Goal: Task Accomplishment & Management: Manage account settings

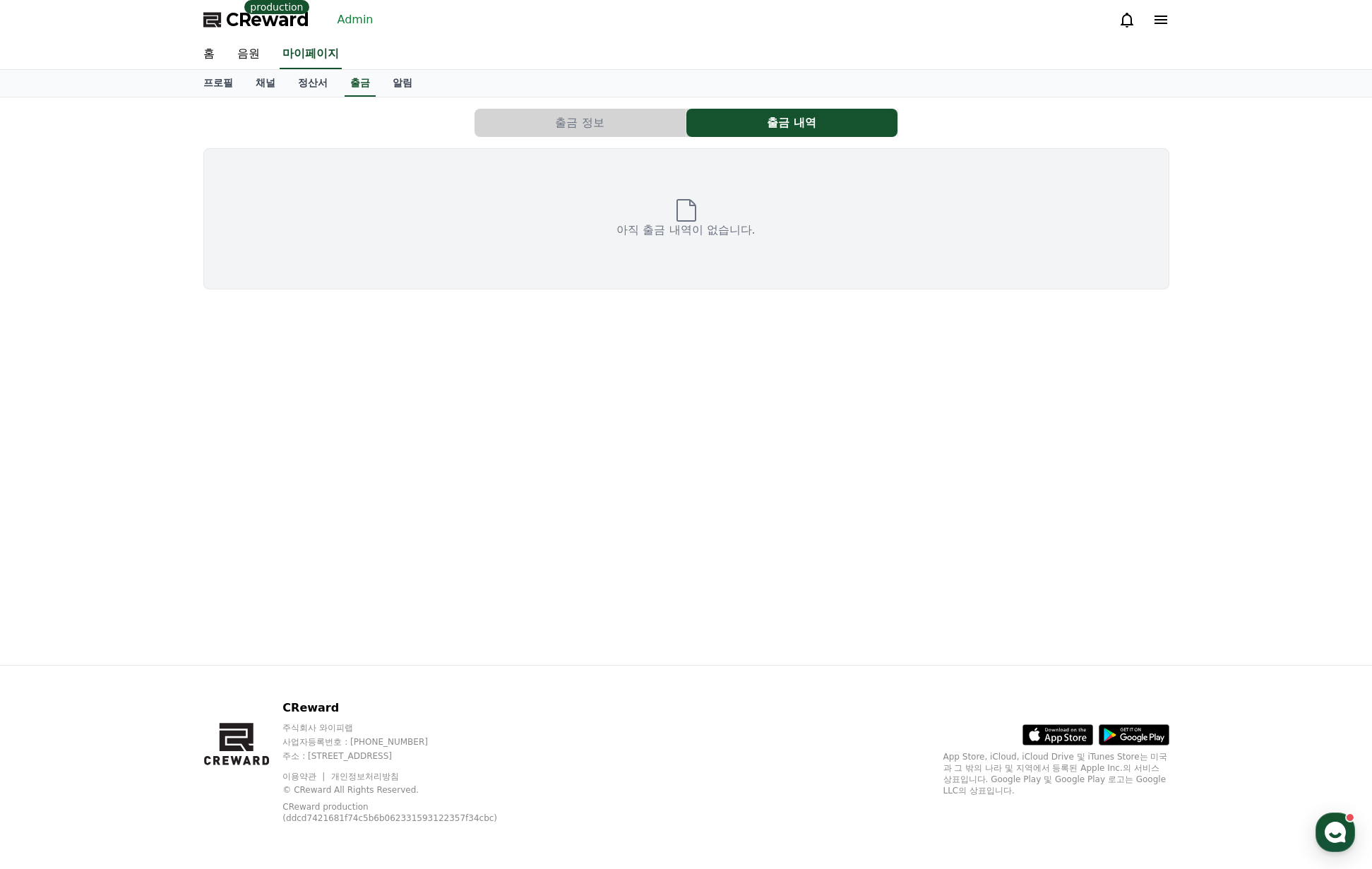
click at [351, 20] on link "Admin" at bounding box center [356, 20] width 47 height 23
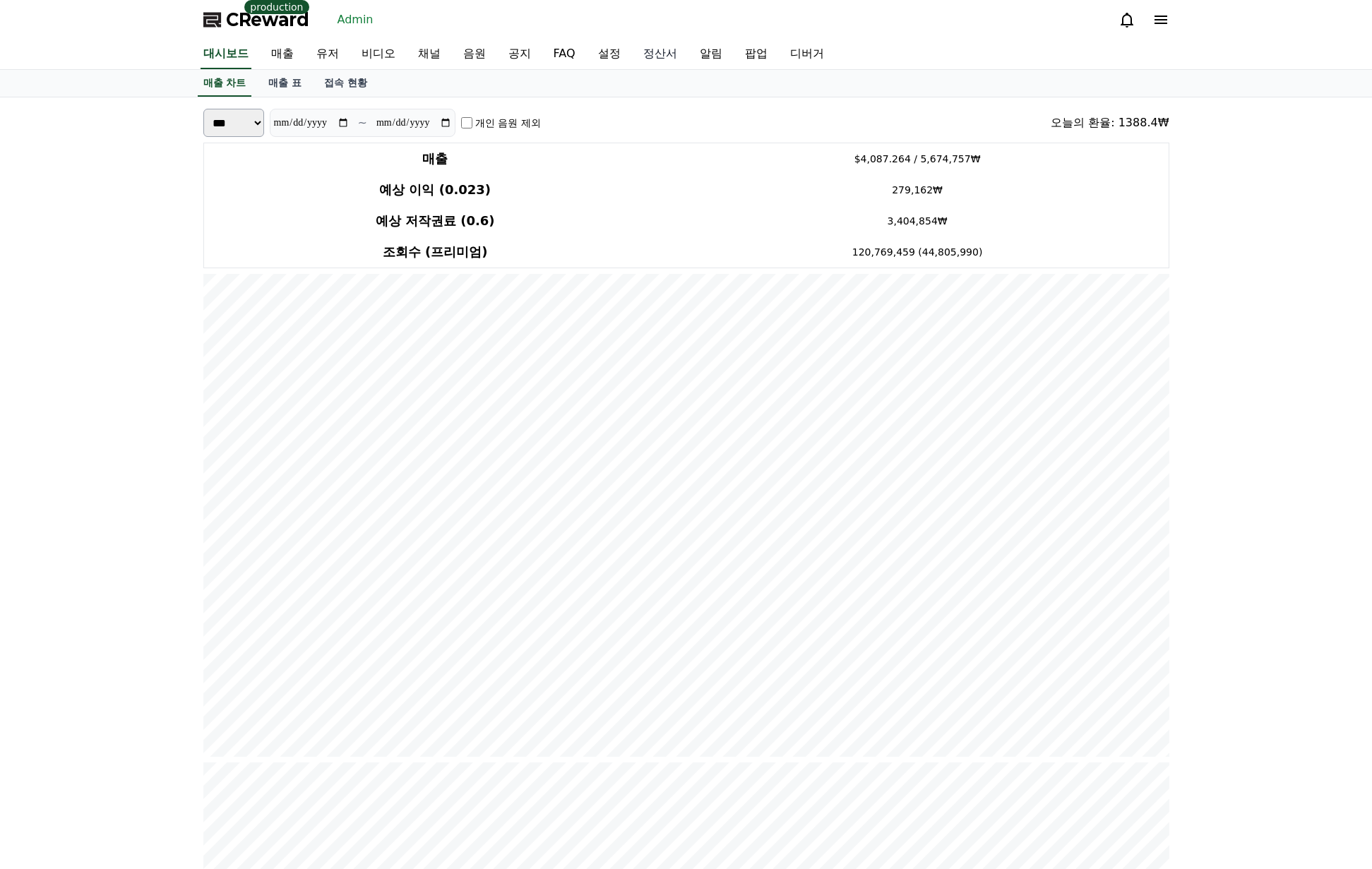
click at [660, 53] on link "정산서" at bounding box center [660, 54] width 56 height 29
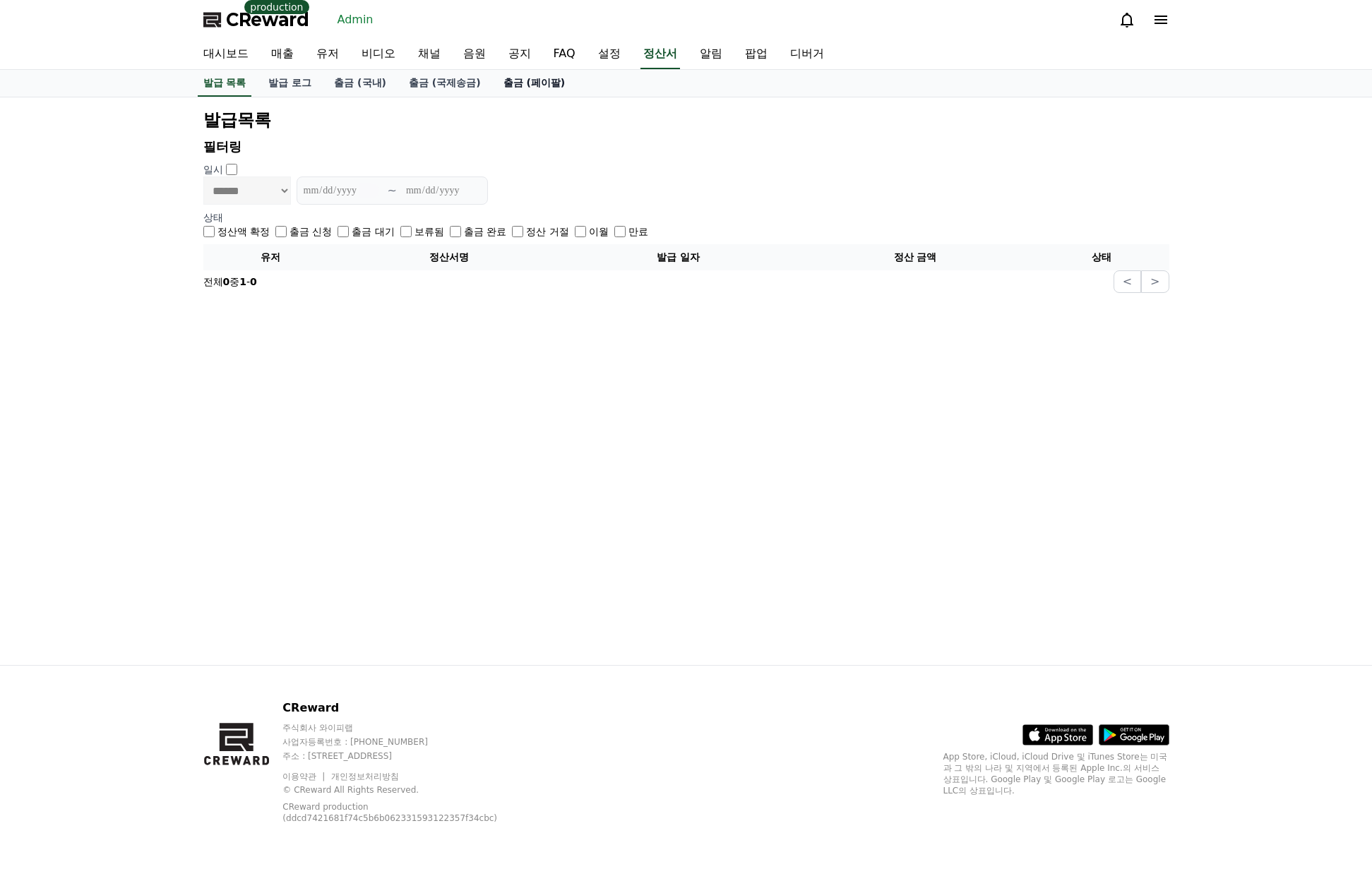
click at [548, 84] on link "출금 (페이팔)" at bounding box center [535, 83] width 85 height 27
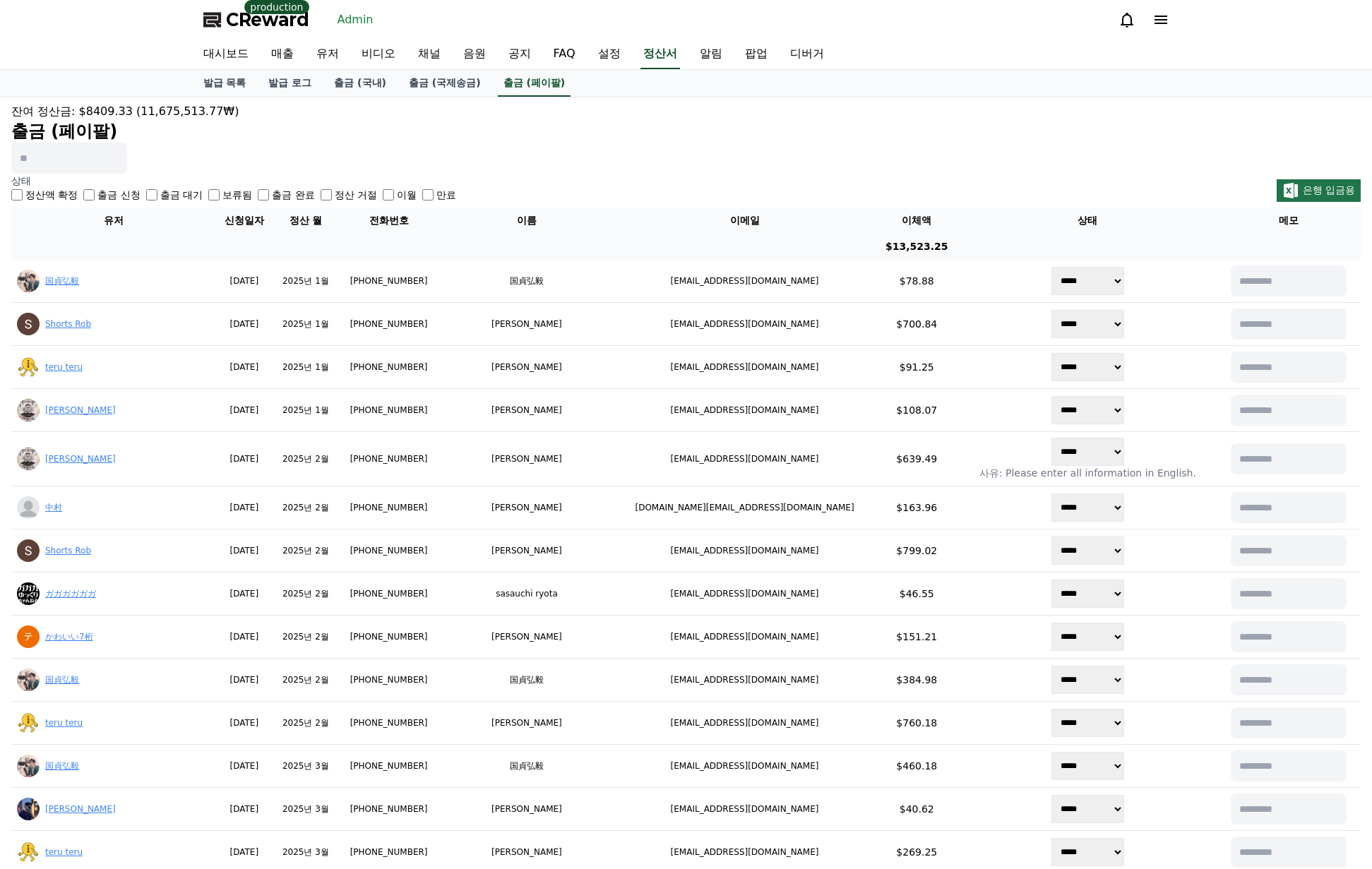
click at [676, 122] on h2 "출금 (페이팔)" at bounding box center [686, 132] width 1350 height 23
click at [796, 146] on div "잔여 정산금: $8409.33 (11,675,513.77₩) 출금 (페이팔)" at bounding box center [686, 138] width 1350 height 70
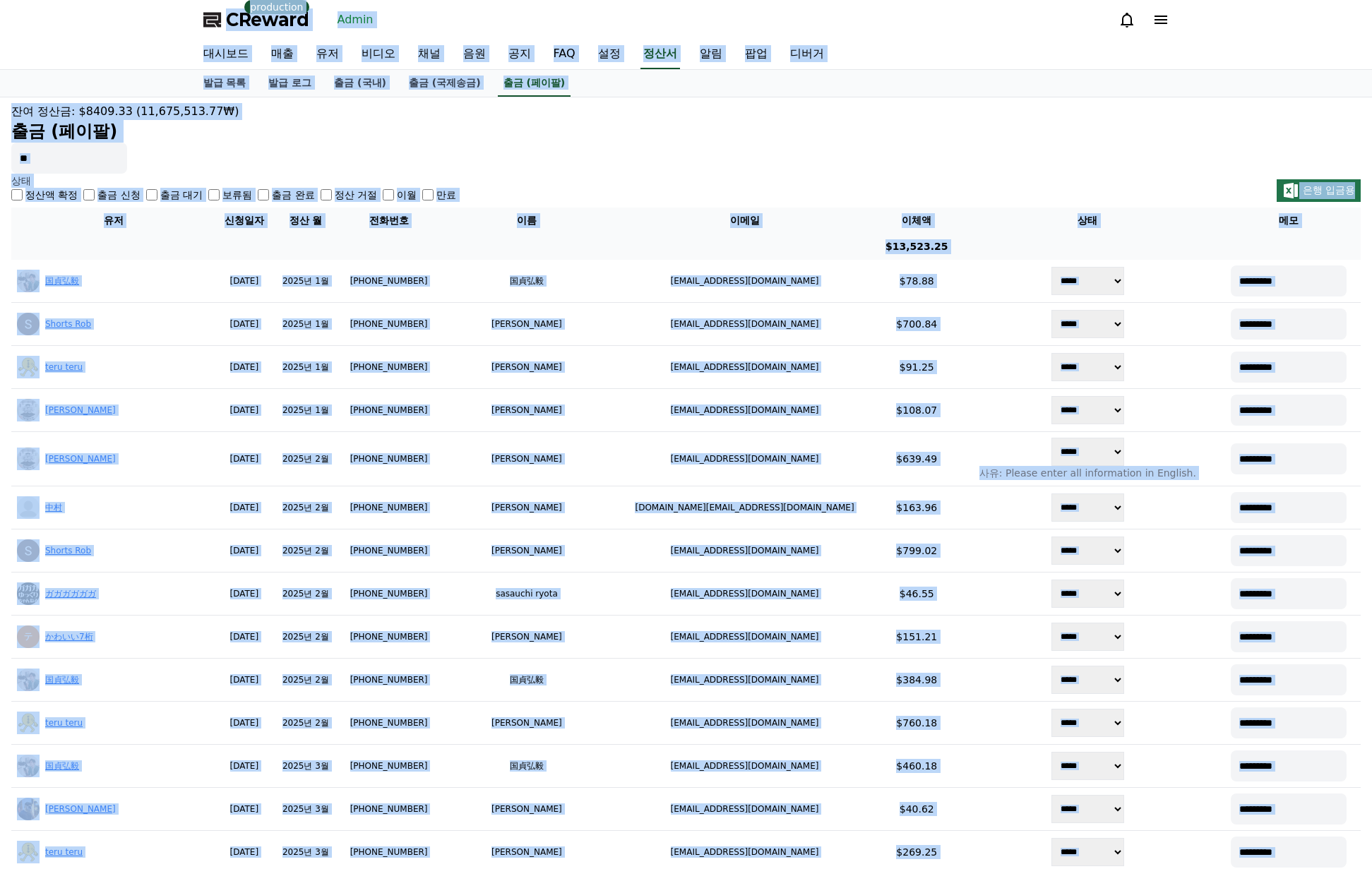
click at [1020, 83] on div "발급 목록 발급 로그 출금 (국내) 출금 (국제송금) 출금 (페이팔)" at bounding box center [687, 83] width 989 height 27
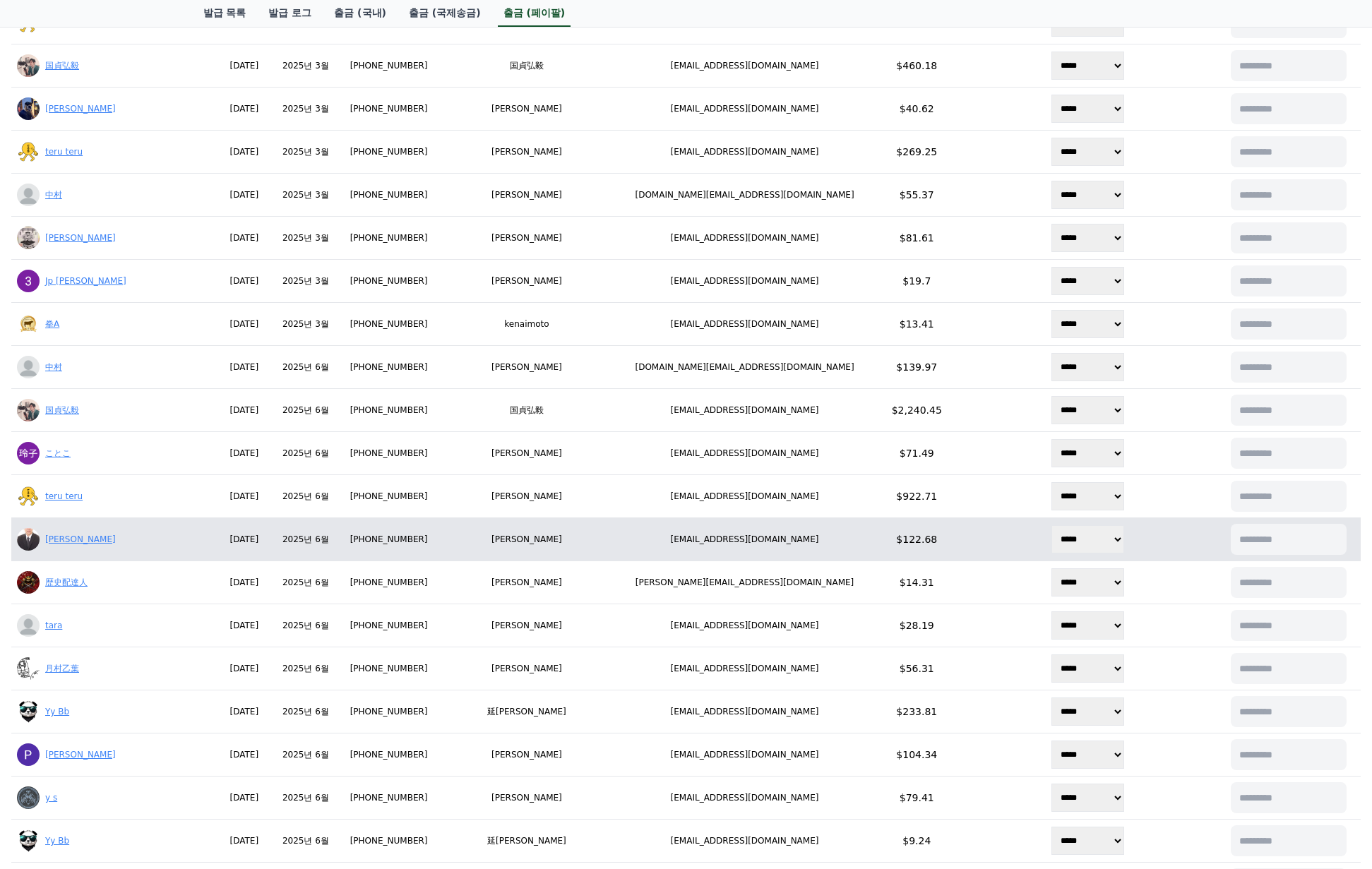
scroll to position [706, 0]
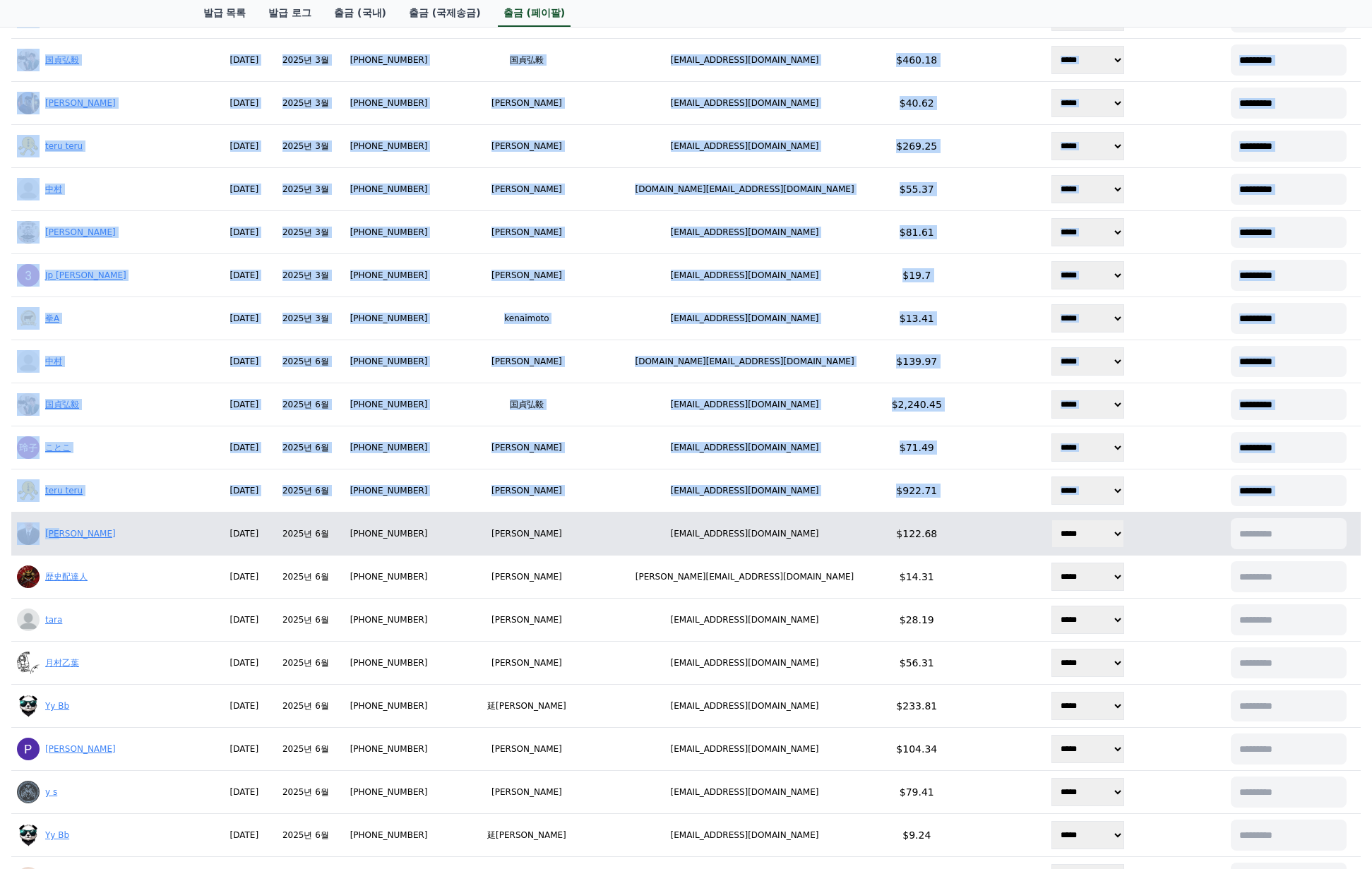
drag, startPoint x: 10, startPoint y: 520, endPoint x: 167, endPoint y: 531, distance: 157.4
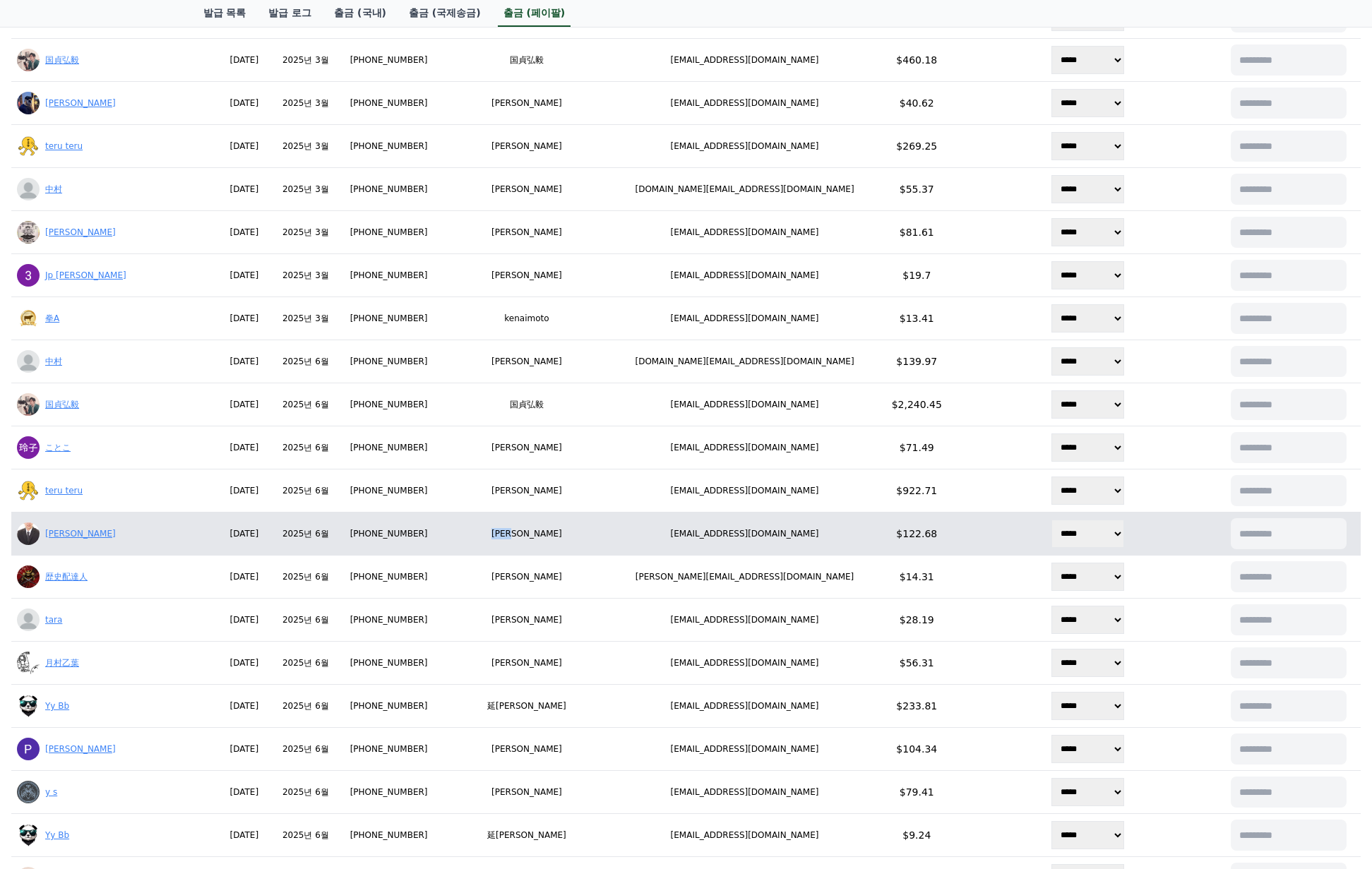
drag, startPoint x: 472, startPoint y: 534, endPoint x: 526, endPoint y: 539, distance: 54.2
click at [526, 539] on td "[PERSON_NAME]" at bounding box center [527, 534] width 175 height 43
copy td "[PERSON_NAME]"
drag, startPoint x: 609, startPoint y: 533, endPoint x: 734, endPoint y: 536, distance: 125.0
click at [734, 536] on td "[EMAIL_ADDRESS][DOMAIN_NAME]" at bounding box center [745, 534] width 260 height 43
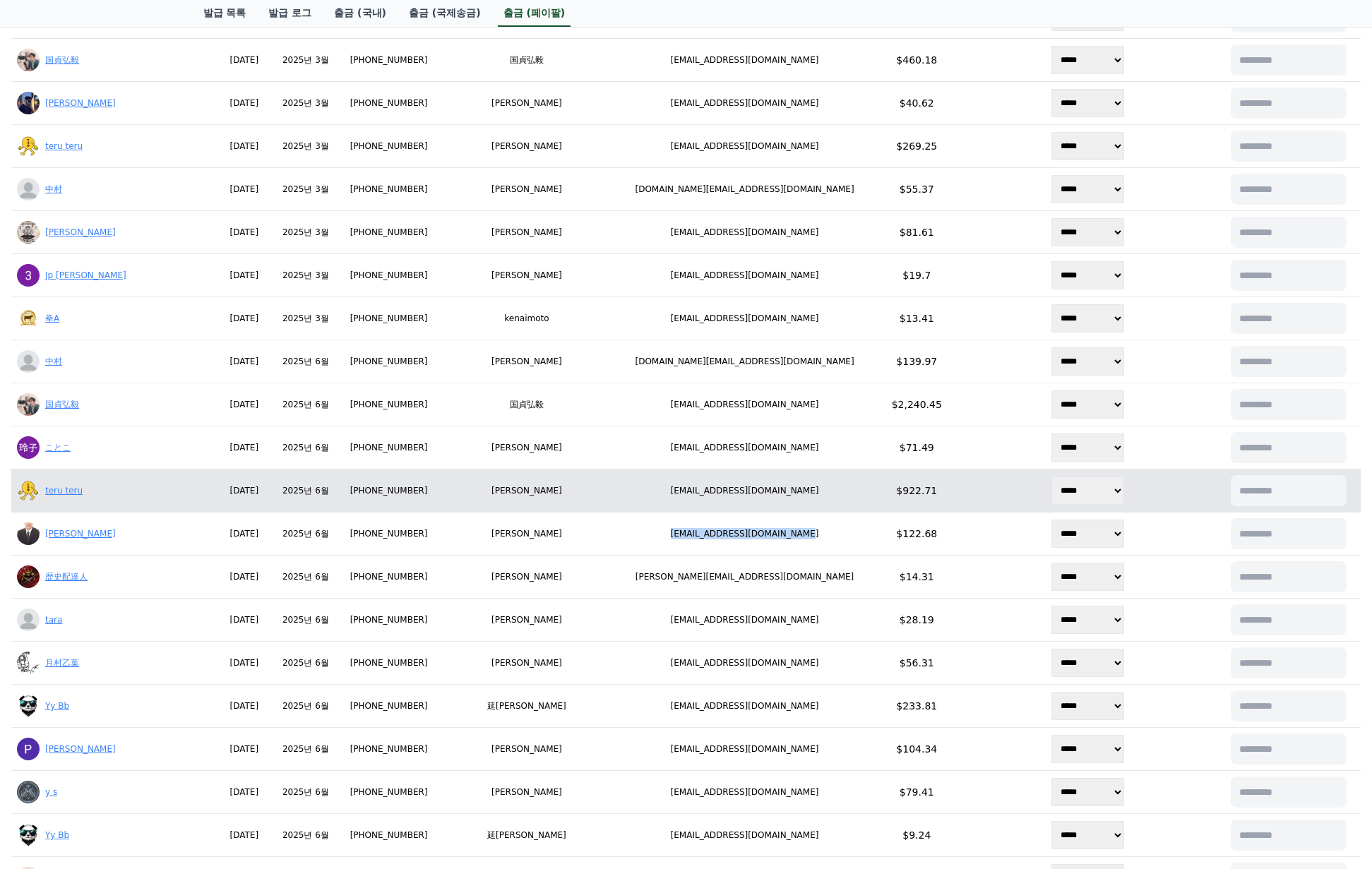
copy td "[EMAIL_ADDRESS][DOMAIN_NAME]"
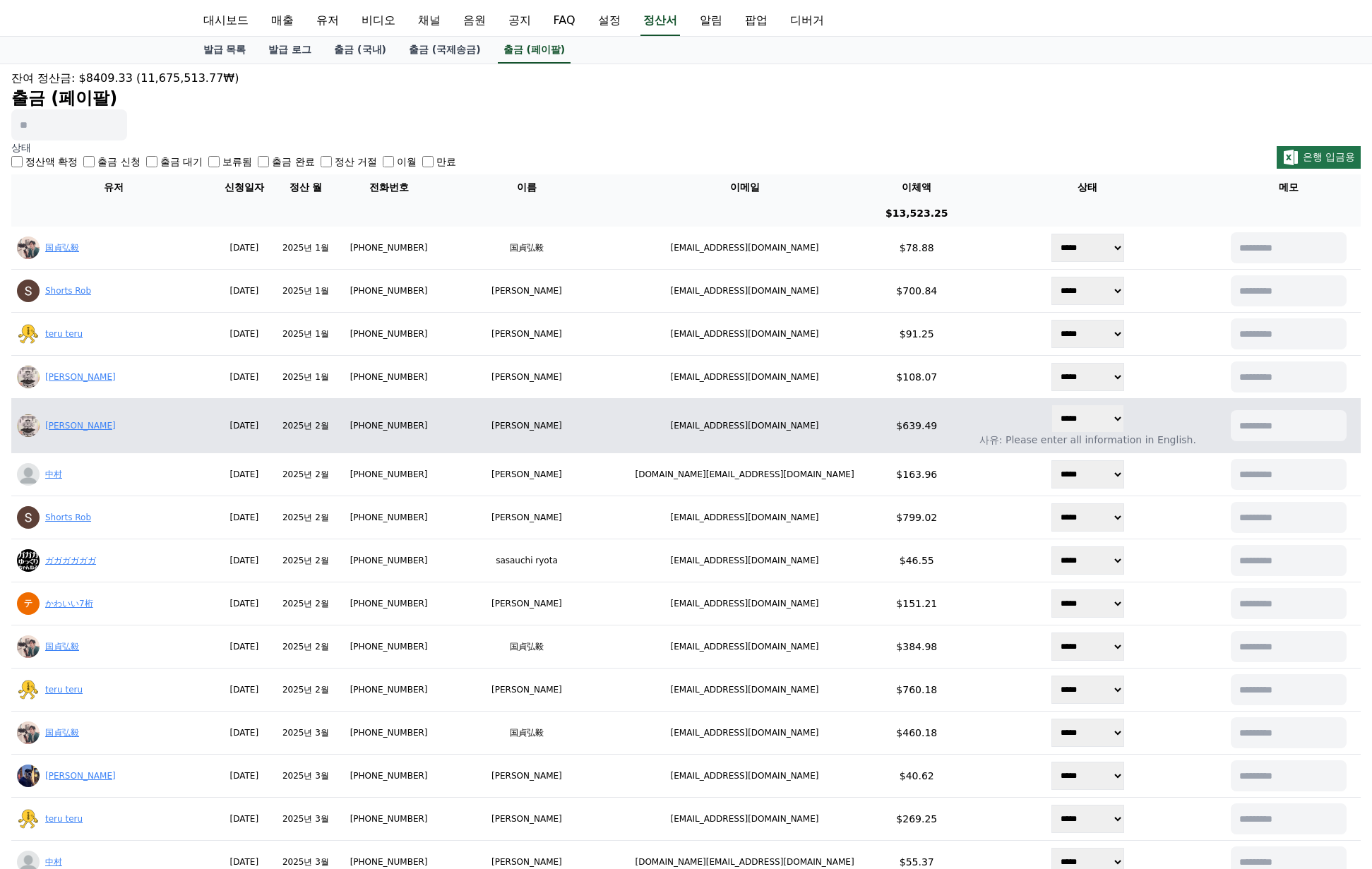
scroll to position [0, 0]
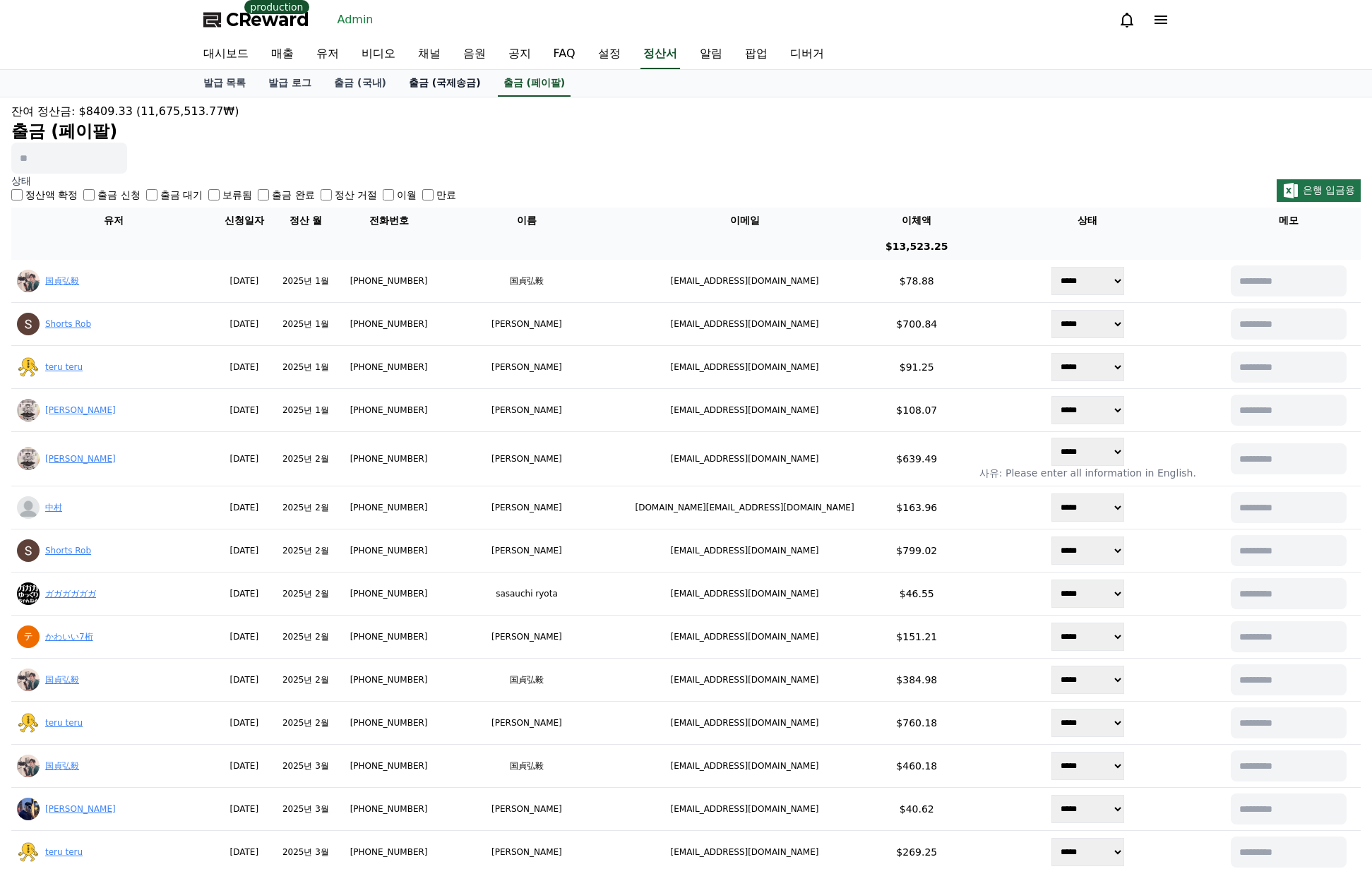
click at [422, 90] on link "출금 (국제송금)" at bounding box center [445, 83] width 95 height 27
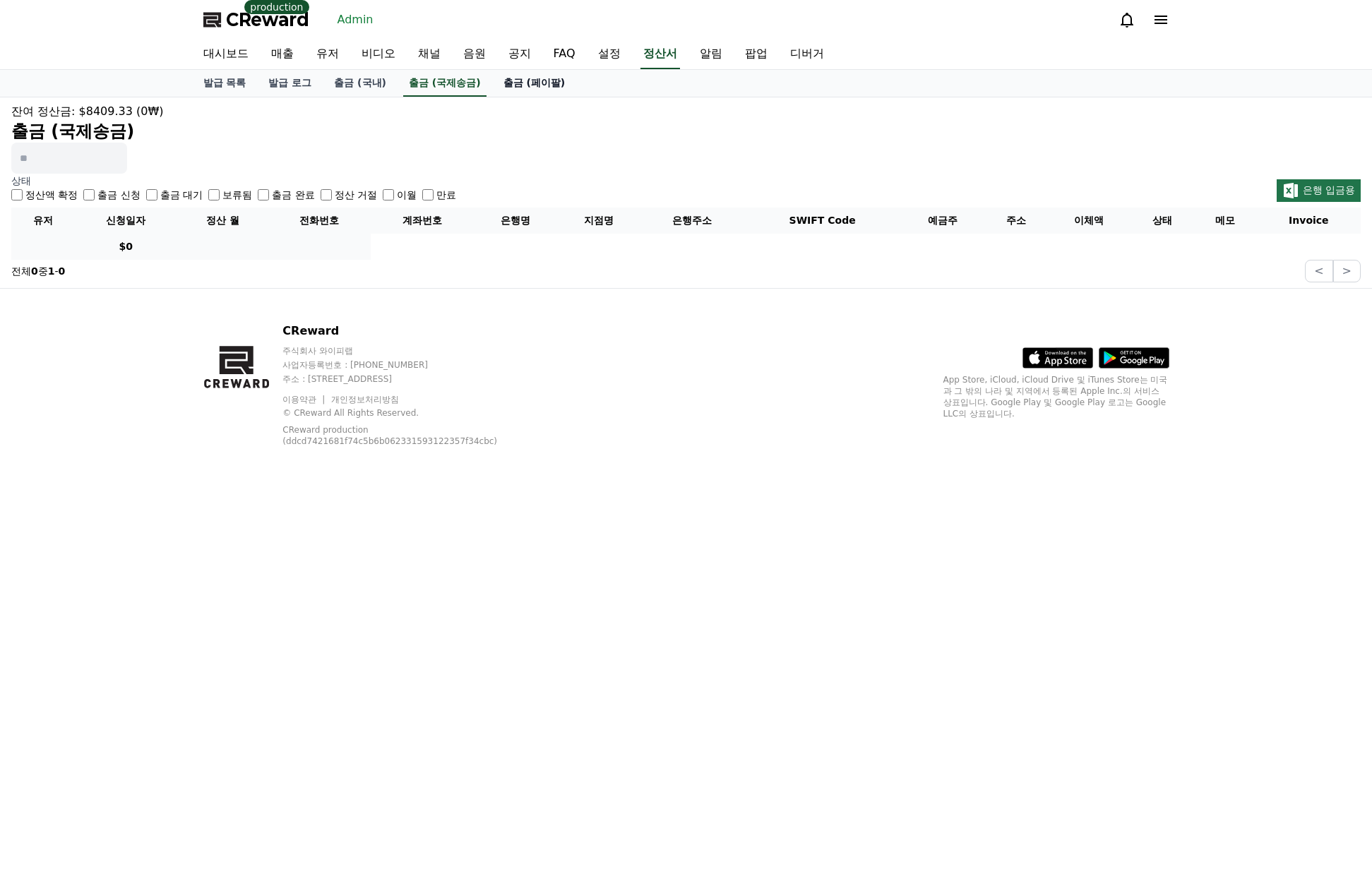
click at [562, 89] on link "출금 (페이팔)" at bounding box center [535, 83] width 85 height 27
click at [372, 88] on link "출금 (국내)" at bounding box center [359, 83] width 74 height 27
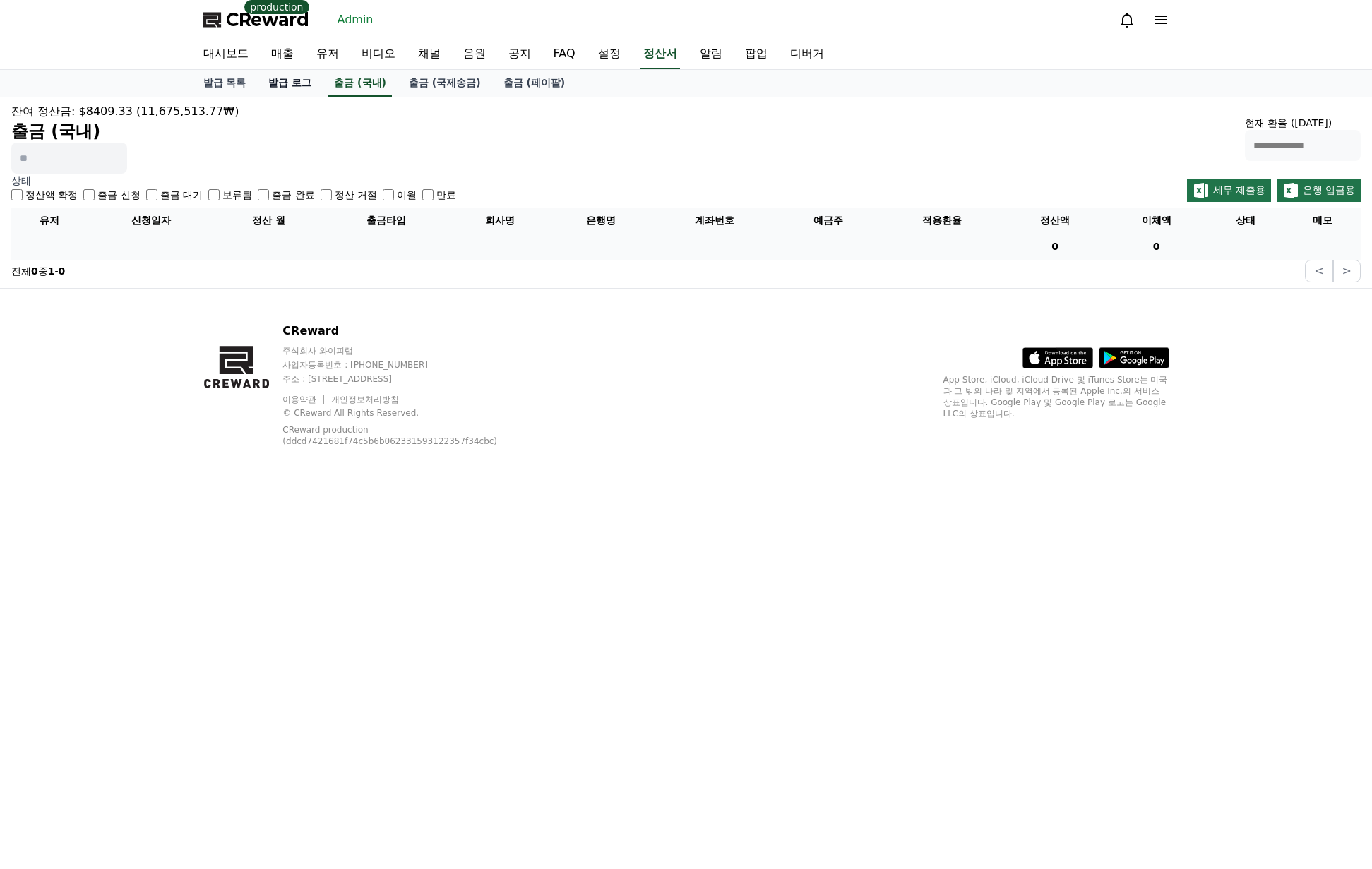
click at [301, 85] on link "발급 로그" at bounding box center [290, 83] width 65 height 27
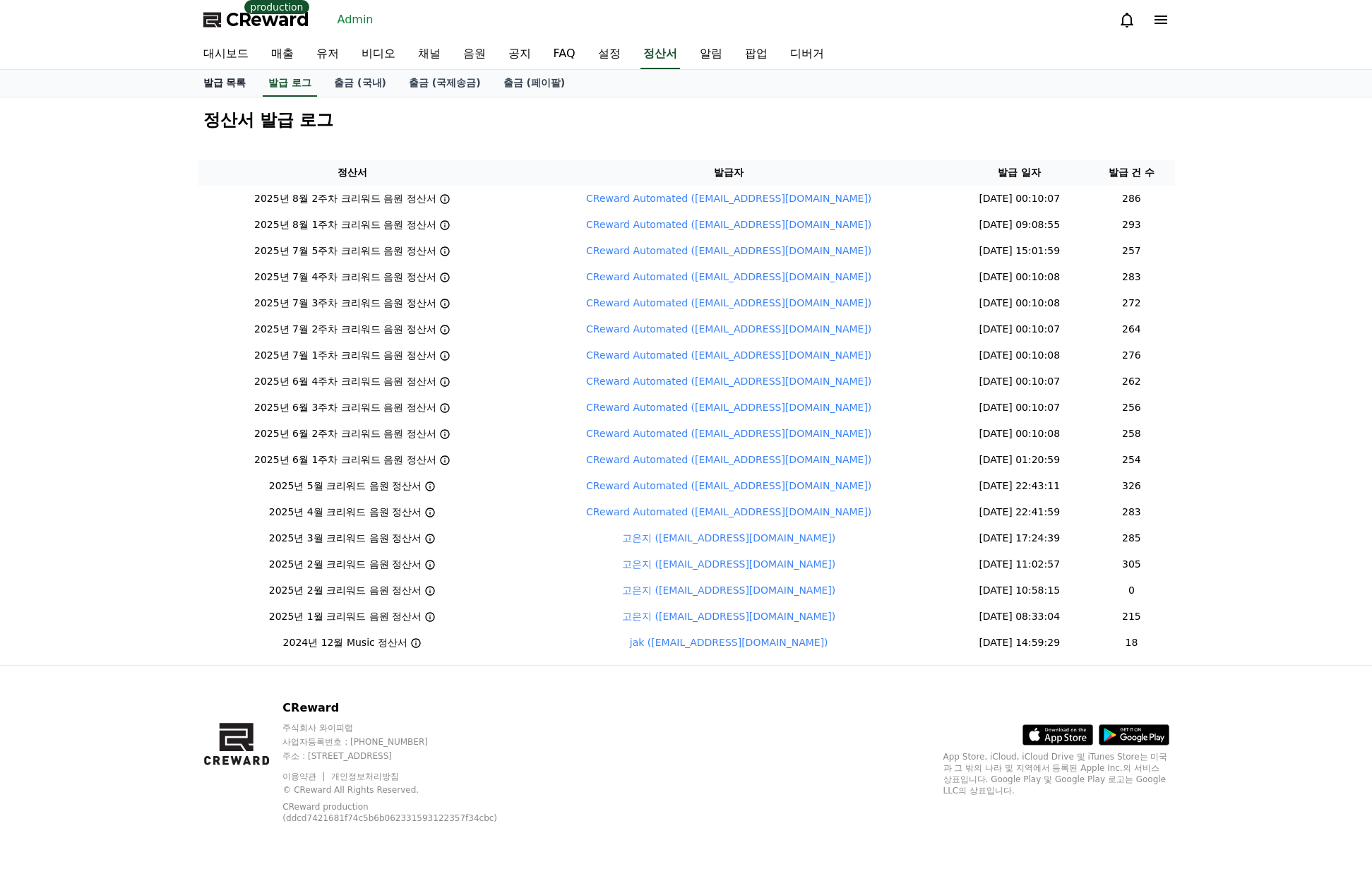
click at [216, 80] on link "발급 목록" at bounding box center [225, 83] width 65 height 27
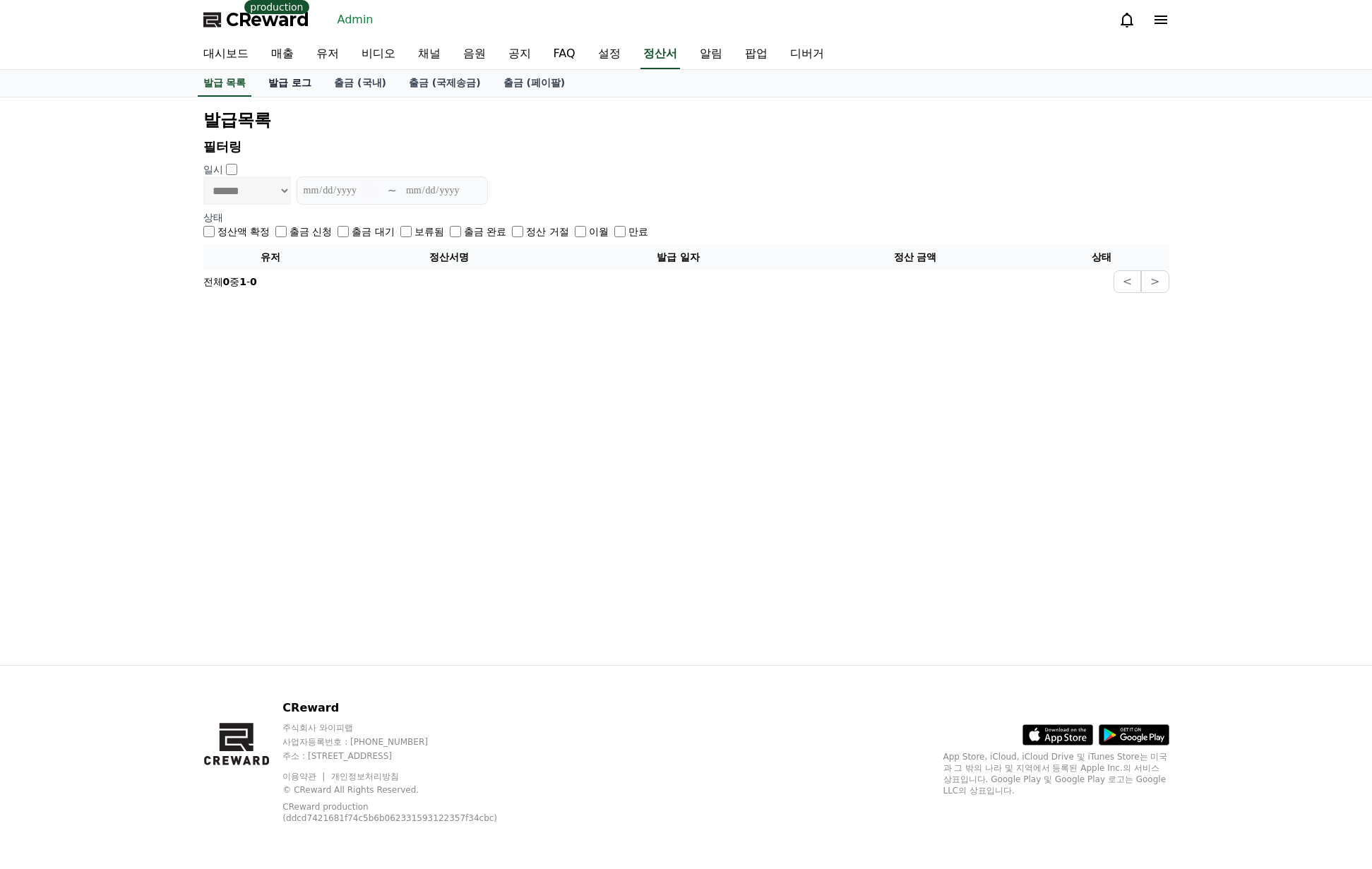
click at [281, 82] on link "발급 로그" at bounding box center [290, 83] width 65 height 27
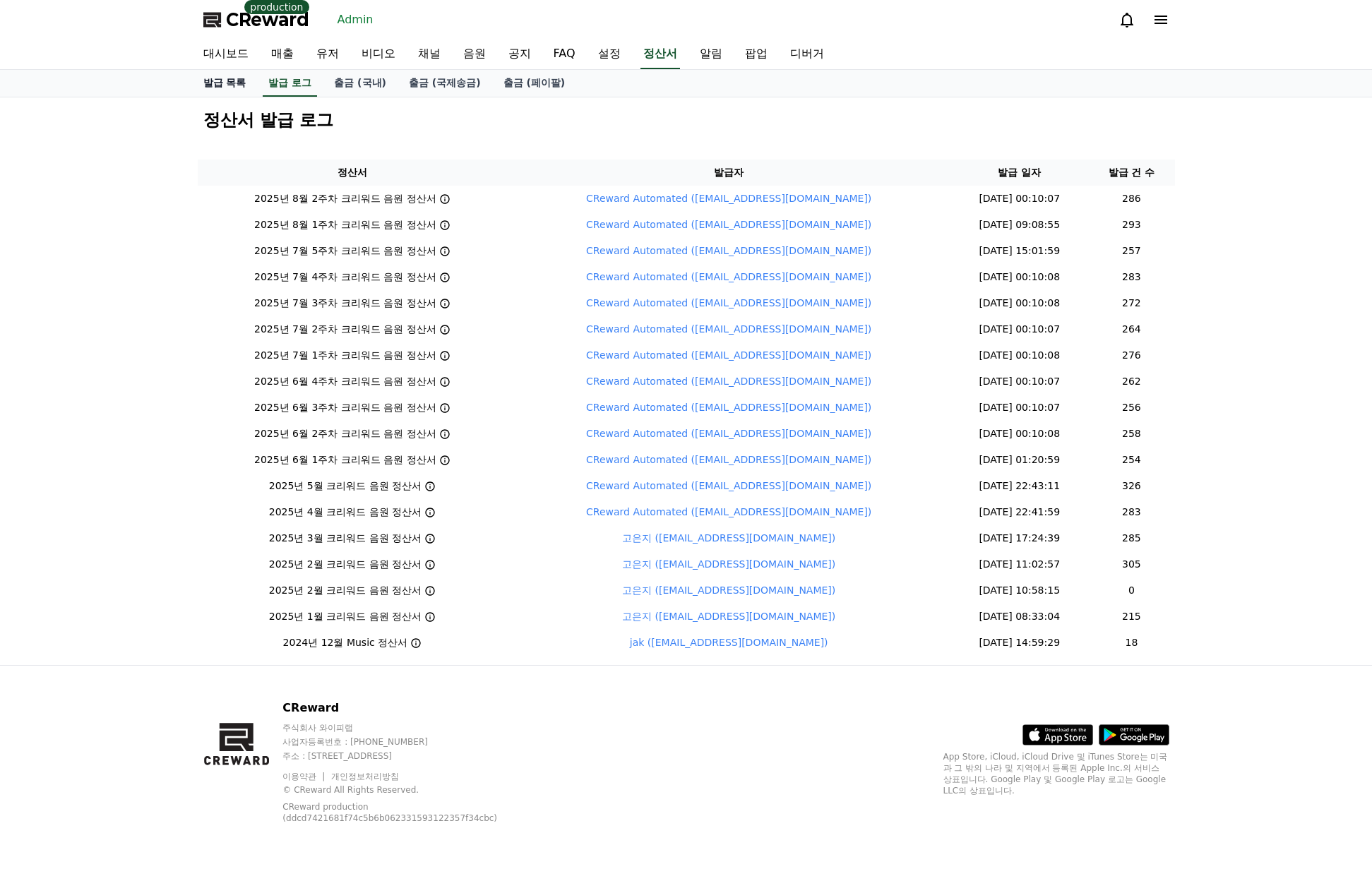
click at [225, 85] on link "발급 목록" at bounding box center [225, 83] width 65 height 27
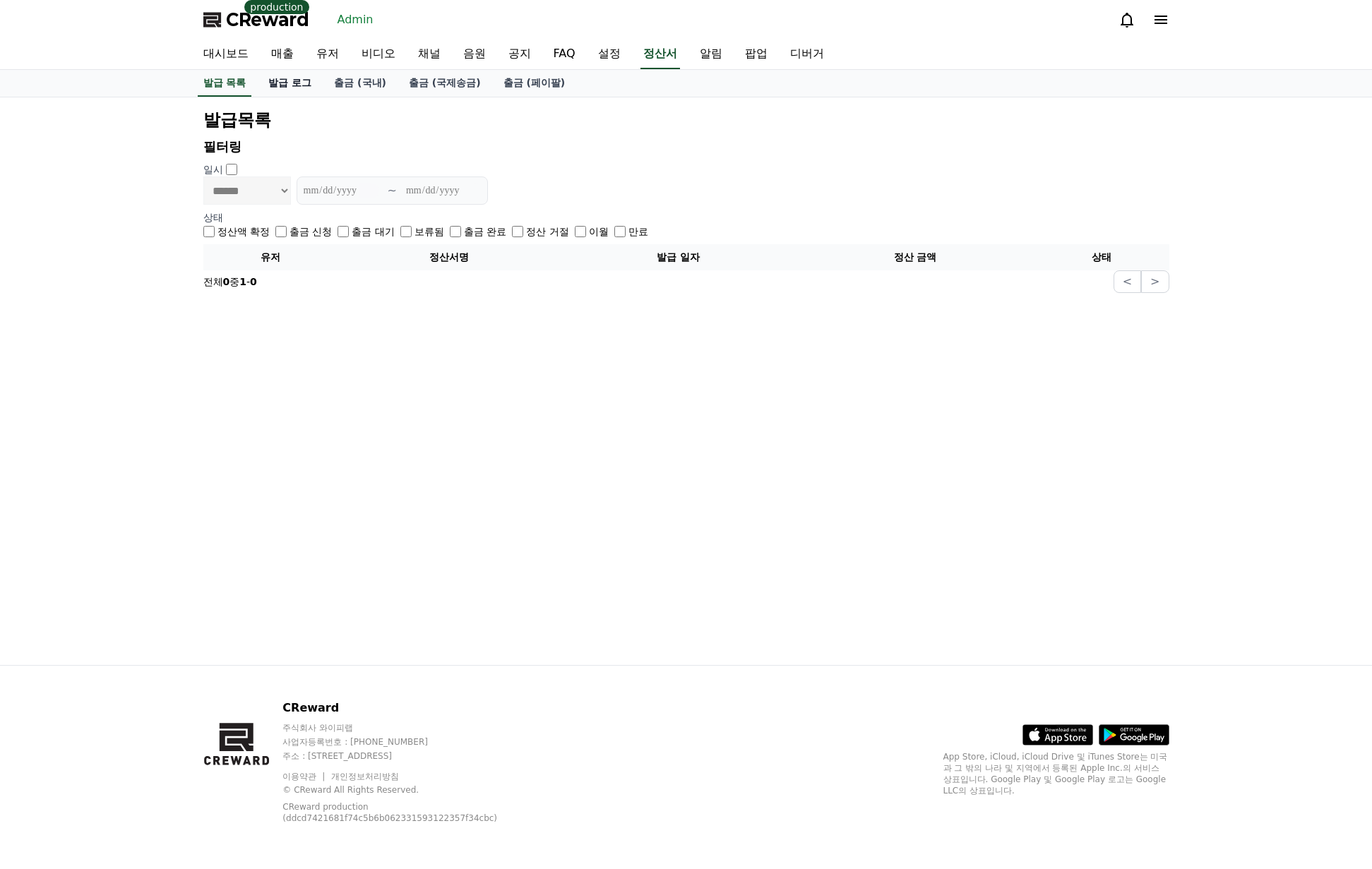
click at [289, 85] on link "발급 로그" at bounding box center [290, 83] width 65 height 27
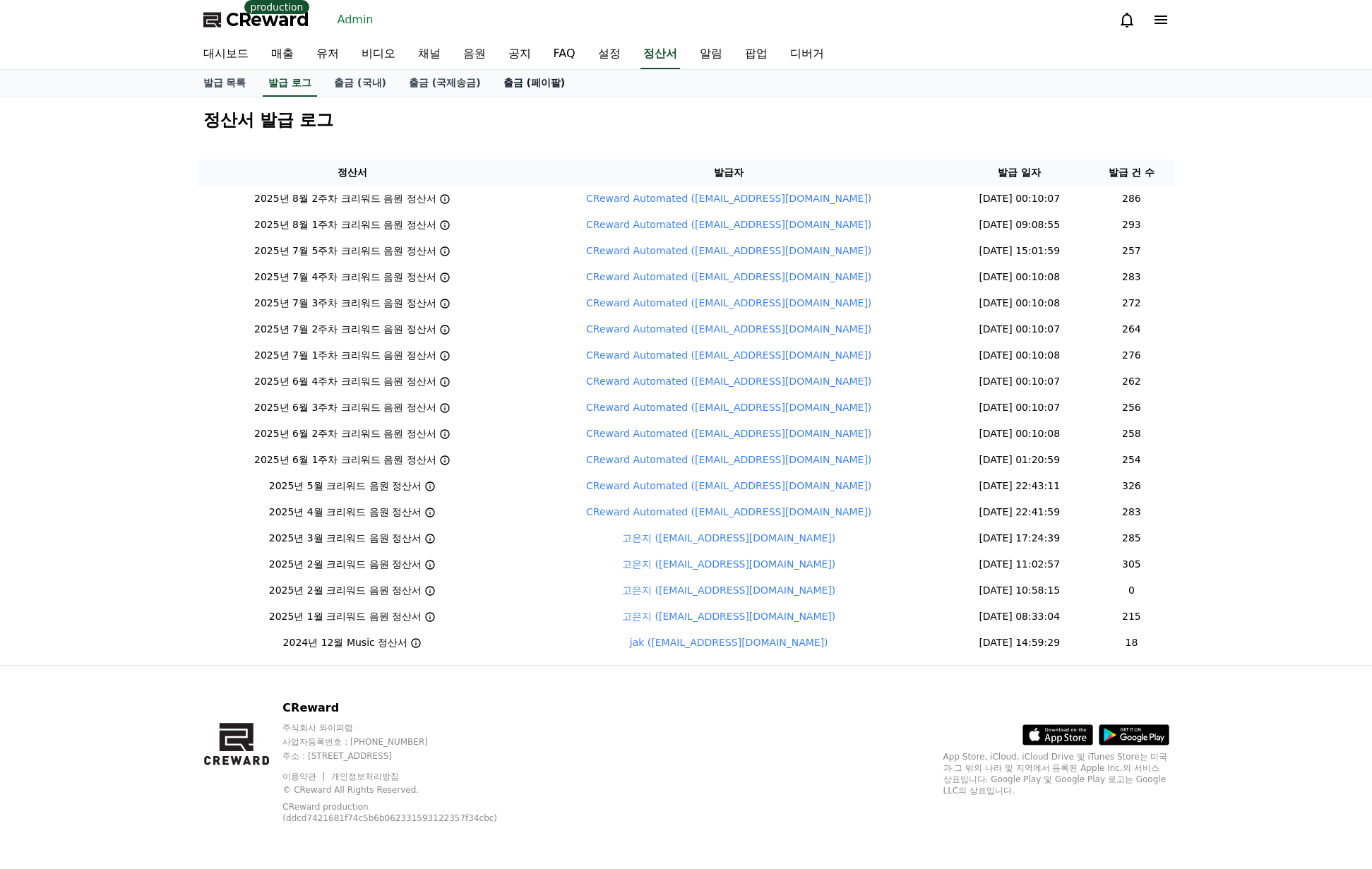
click at [497, 85] on link "출금 (페이팔)" at bounding box center [535, 83] width 85 height 27
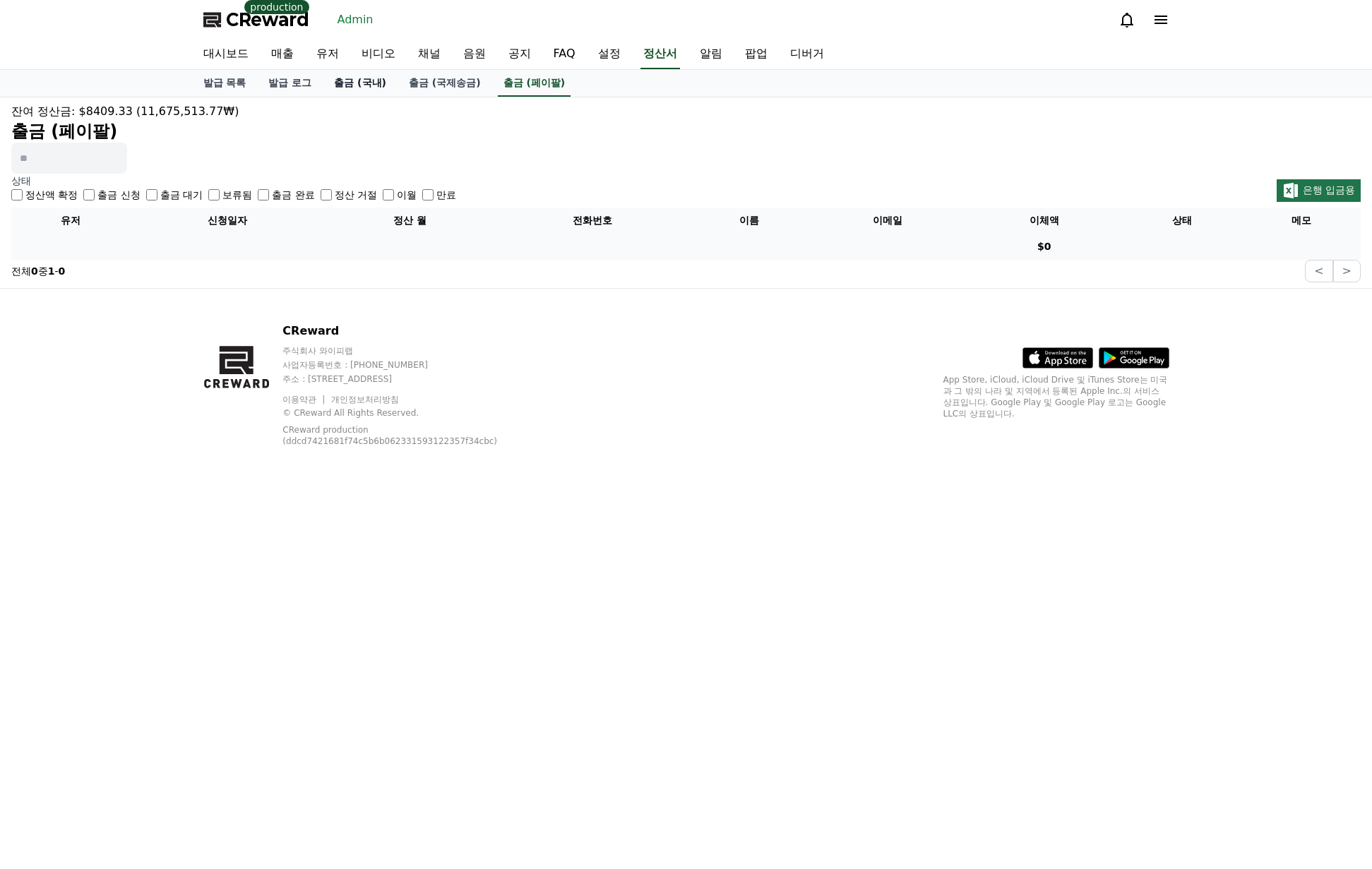
click at [376, 87] on link "출금 (국내)" at bounding box center [359, 83] width 74 height 27
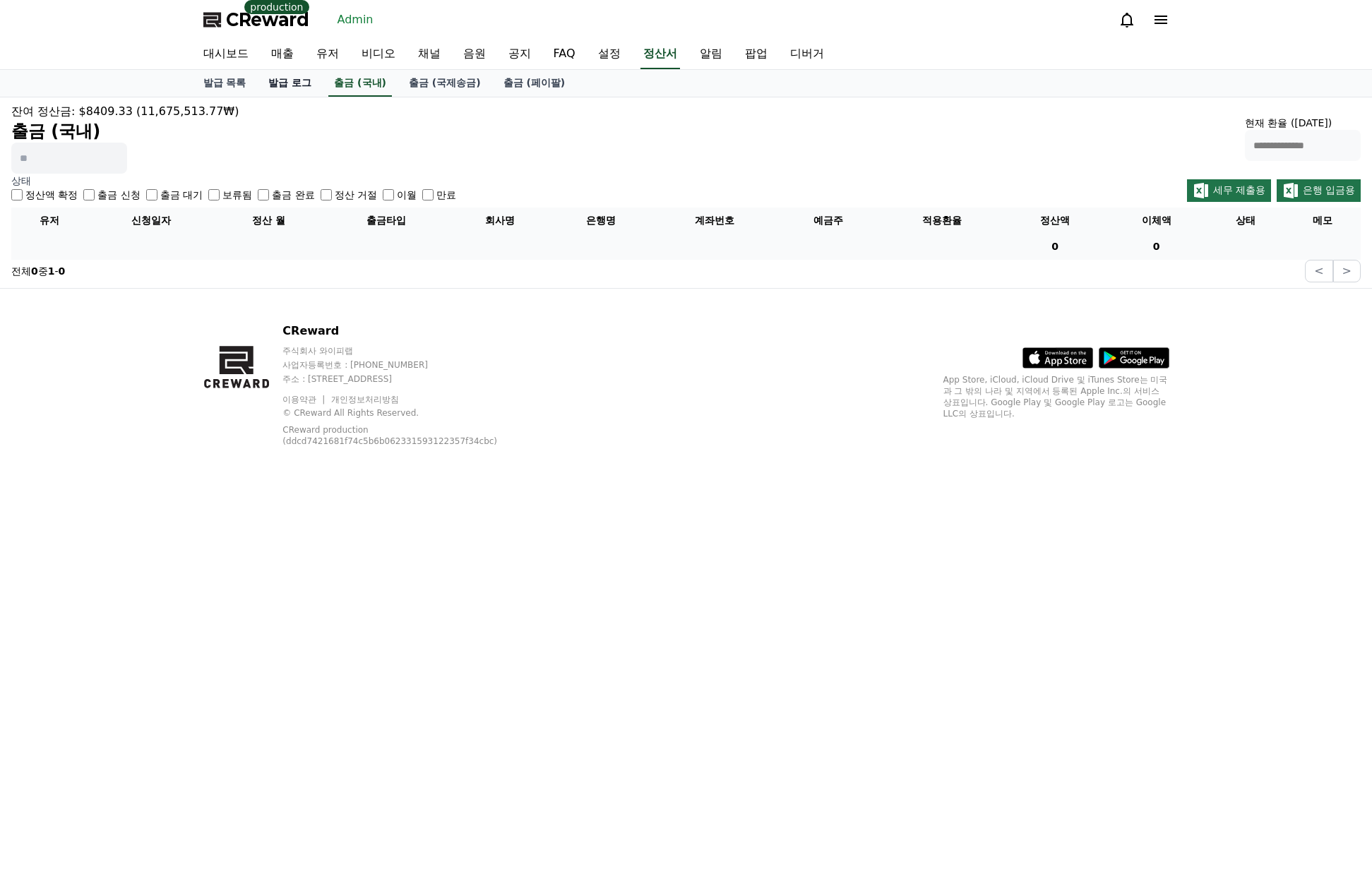
click at [303, 85] on link "발급 로그" at bounding box center [290, 83] width 65 height 27
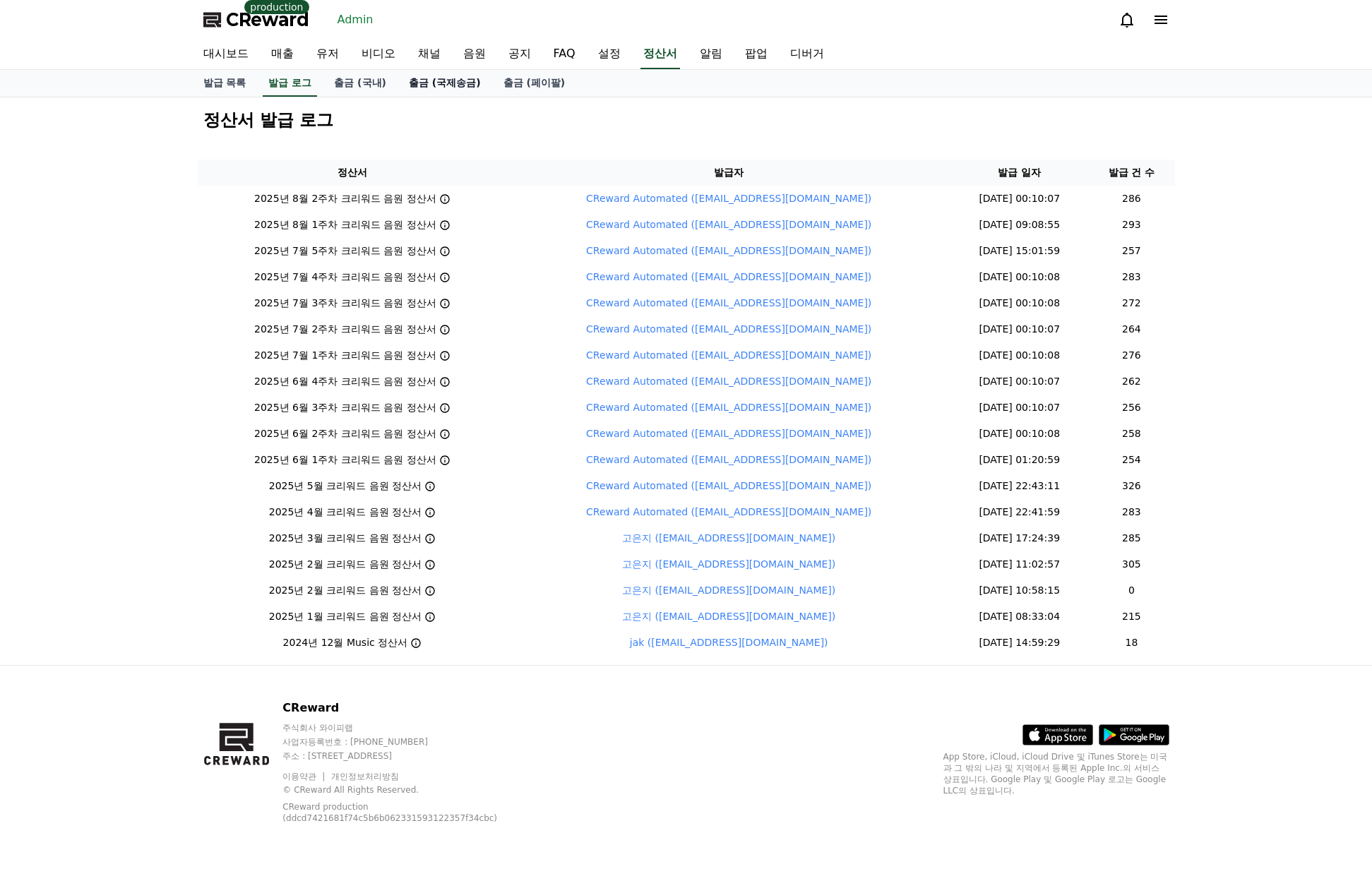
click at [431, 89] on link "출금 (국제송금)" at bounding box center [445, 83] width 95 height 27
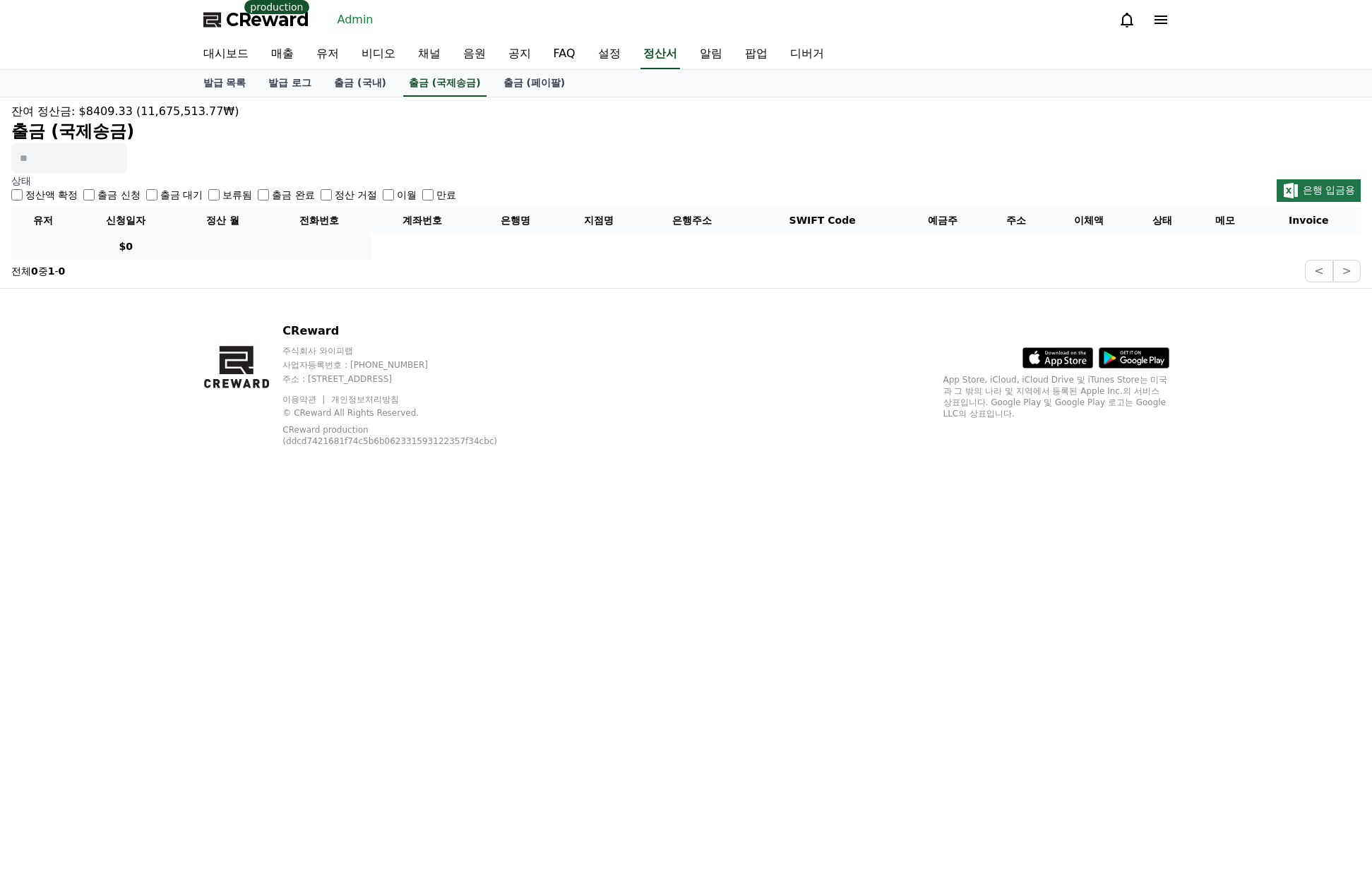
click at [337, 19] on link "Admin" at bounding box center [356, 20] width 47 height 23
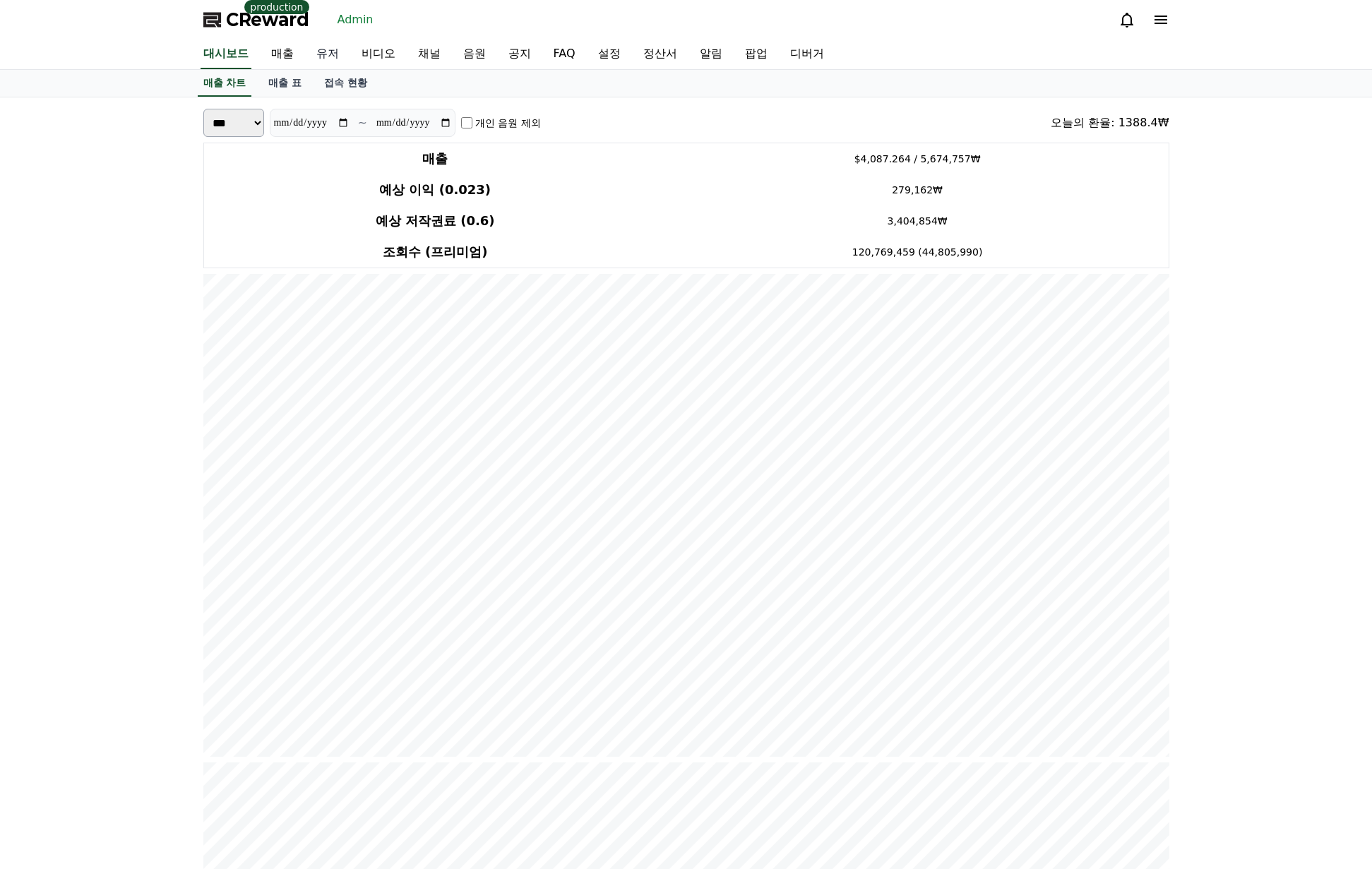
click at [335, 52] on link "유저" at bounding box center [327, 54] width 45 height 29
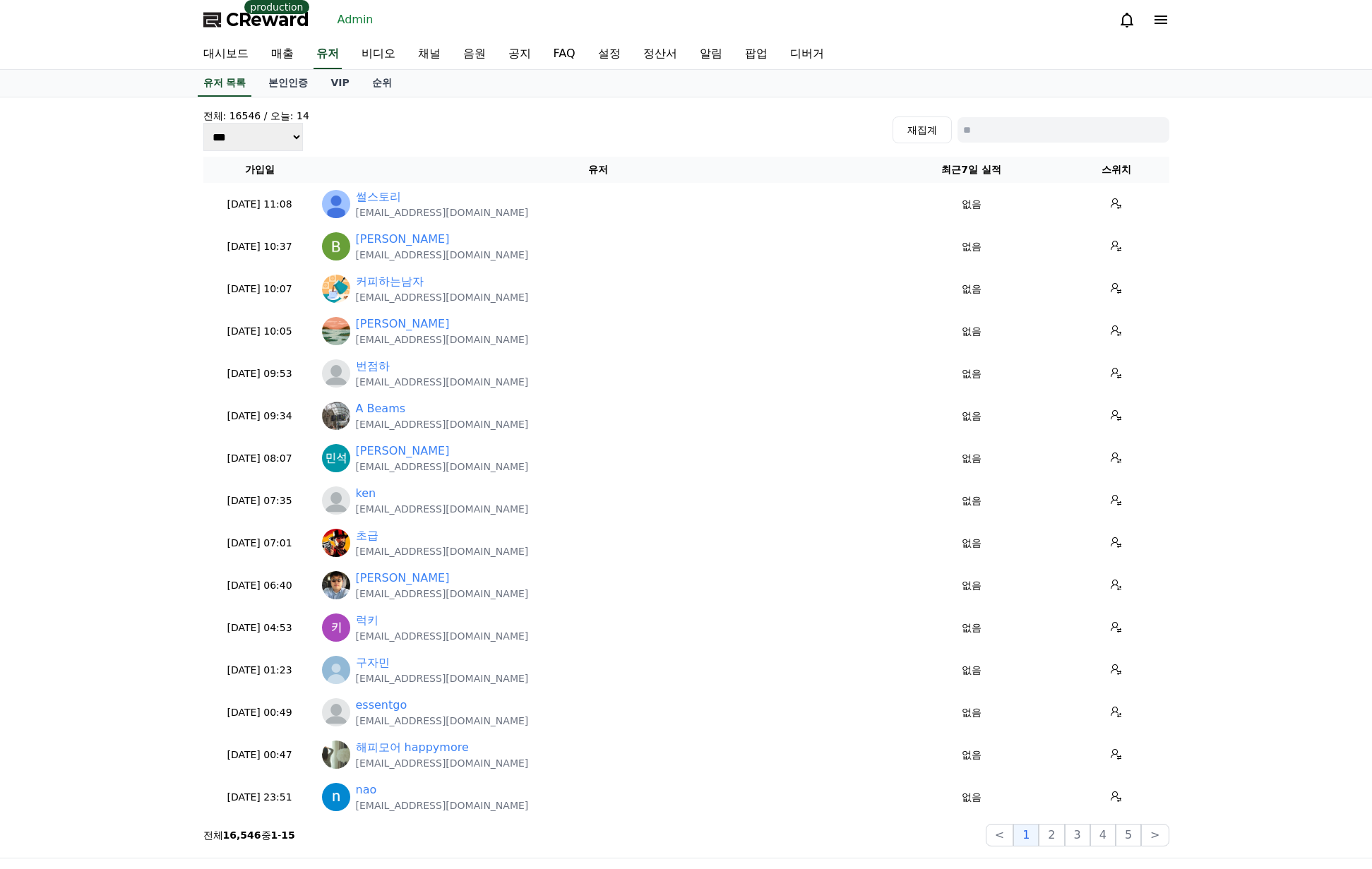
click at [1094, 137] on input at bounding box center [1063, 129] width 212 height 25
paste input "**********"
type input "**********"
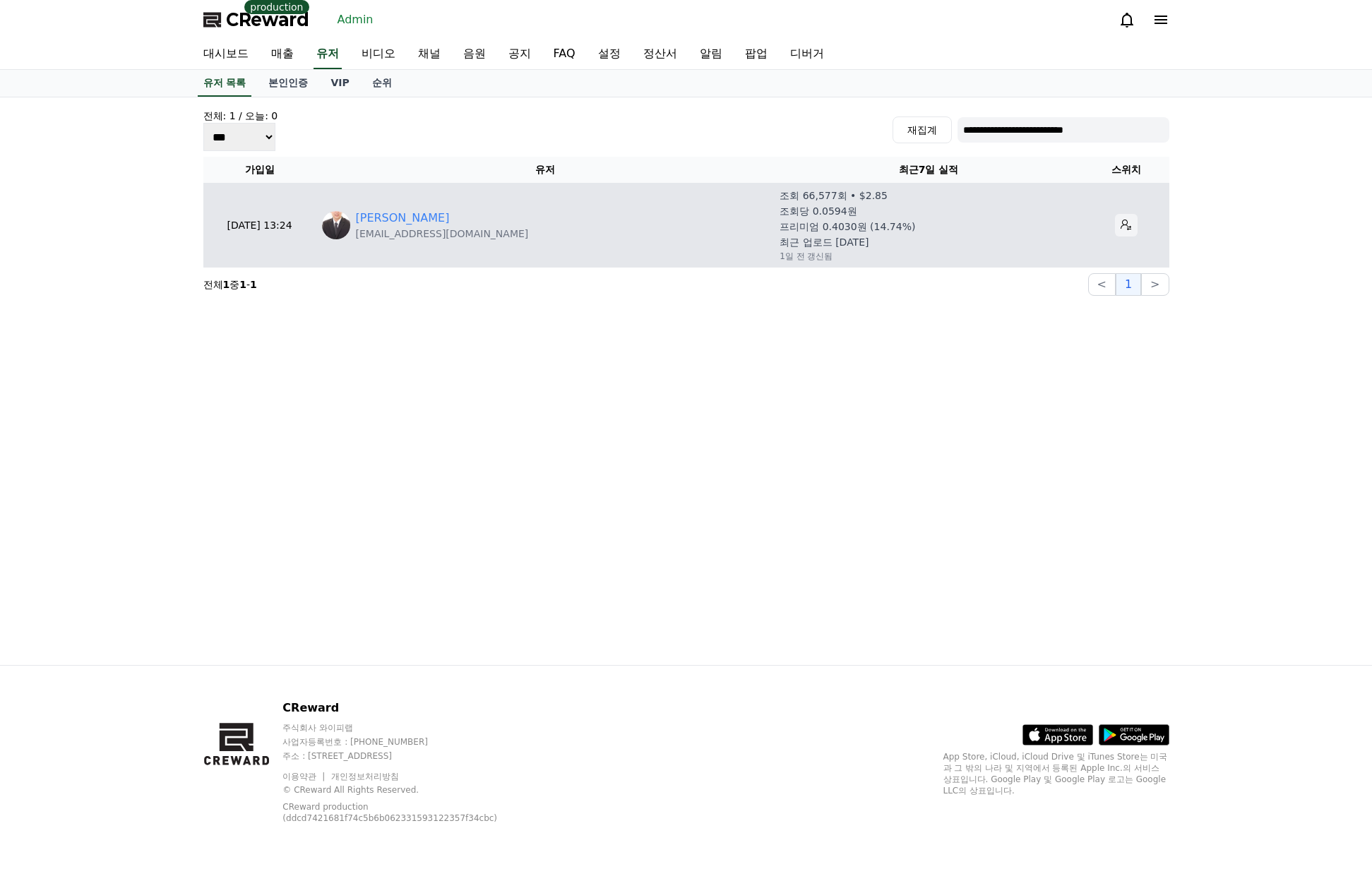
click at [1121, 227] on icon at bounding box center [1126, 225] width 11 height 11
